Goal: Navigation & Orientation: Find specific page/section

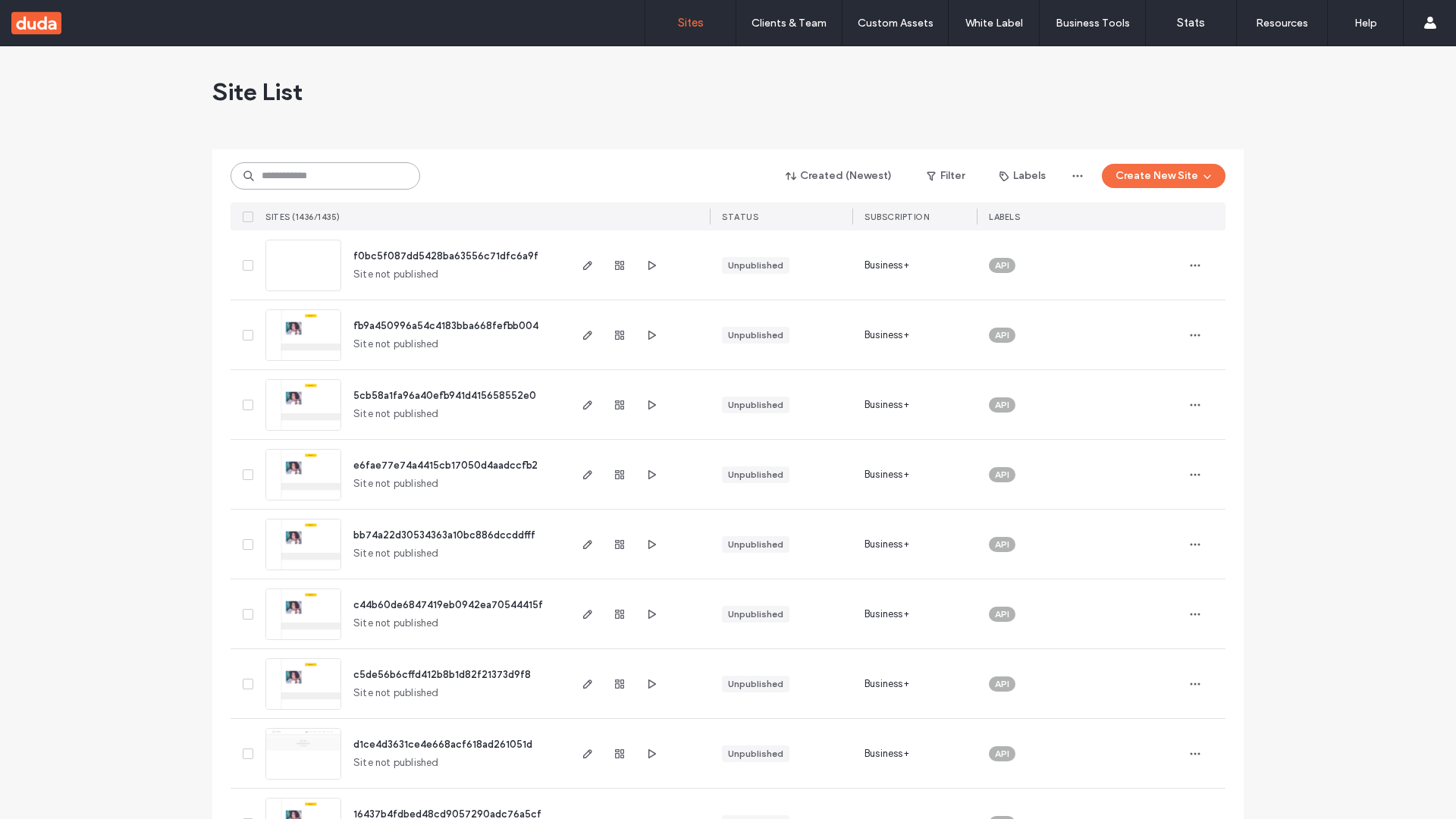
click at [326, 176] on input at bounding box center [326, 176] width 190 height 28
type input "**********"
click at [445, 256] on span "f0bc5f087dd5428ba63556c71dfc6a9f" at bounding box center [445, 256] width 185 height 11
